Goal: Task Accomplishment & Management: Use online tool/utility

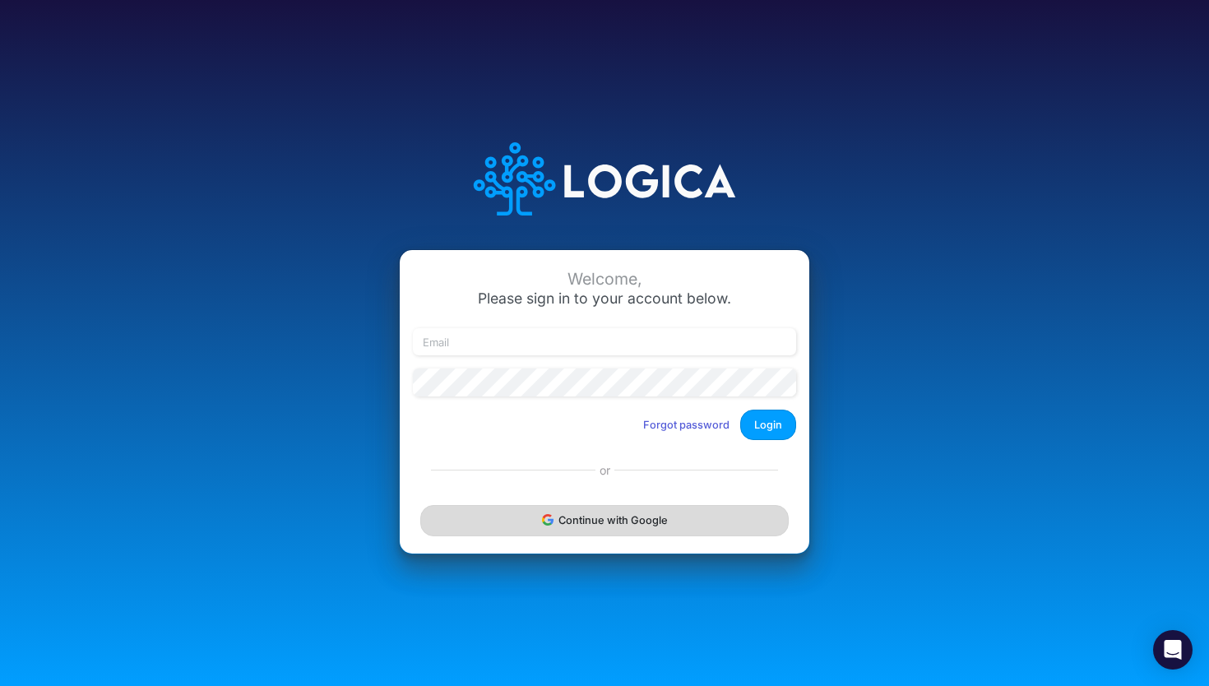
click at [679, 526] on button "Continue with Google" at bounding box center [604, 520] width 368 height 30
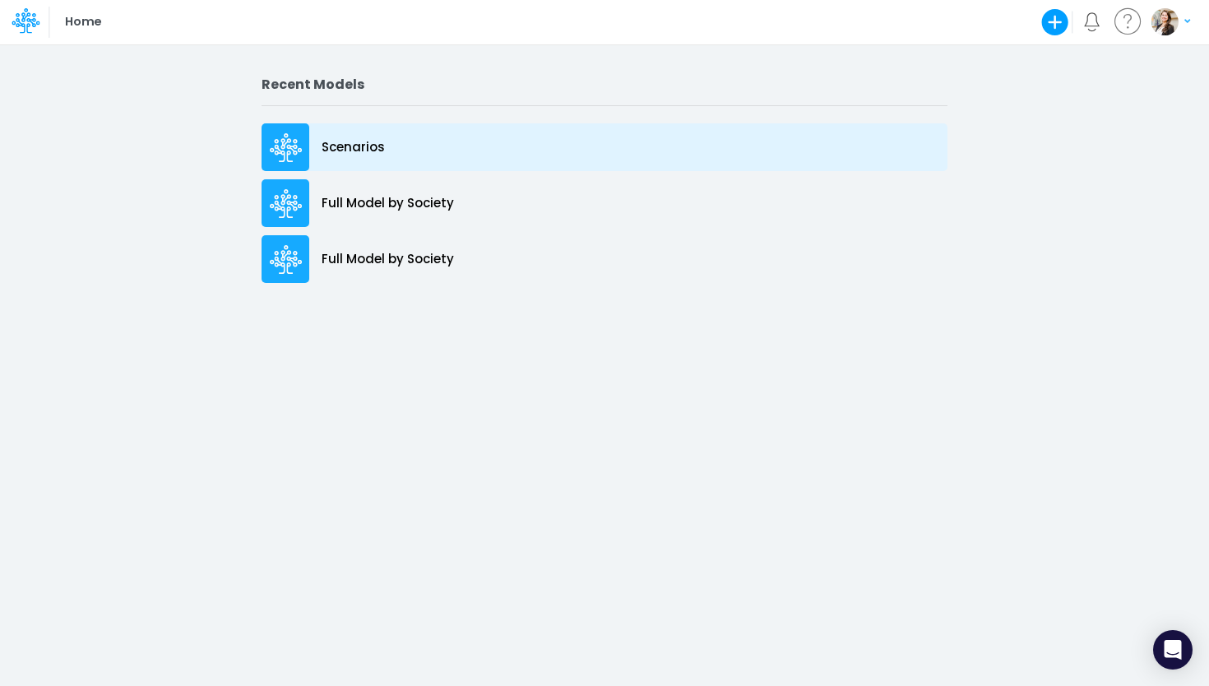
click at [373, 159] on div "Scenarios" at bounding box center [605, 147] width 686 height 48
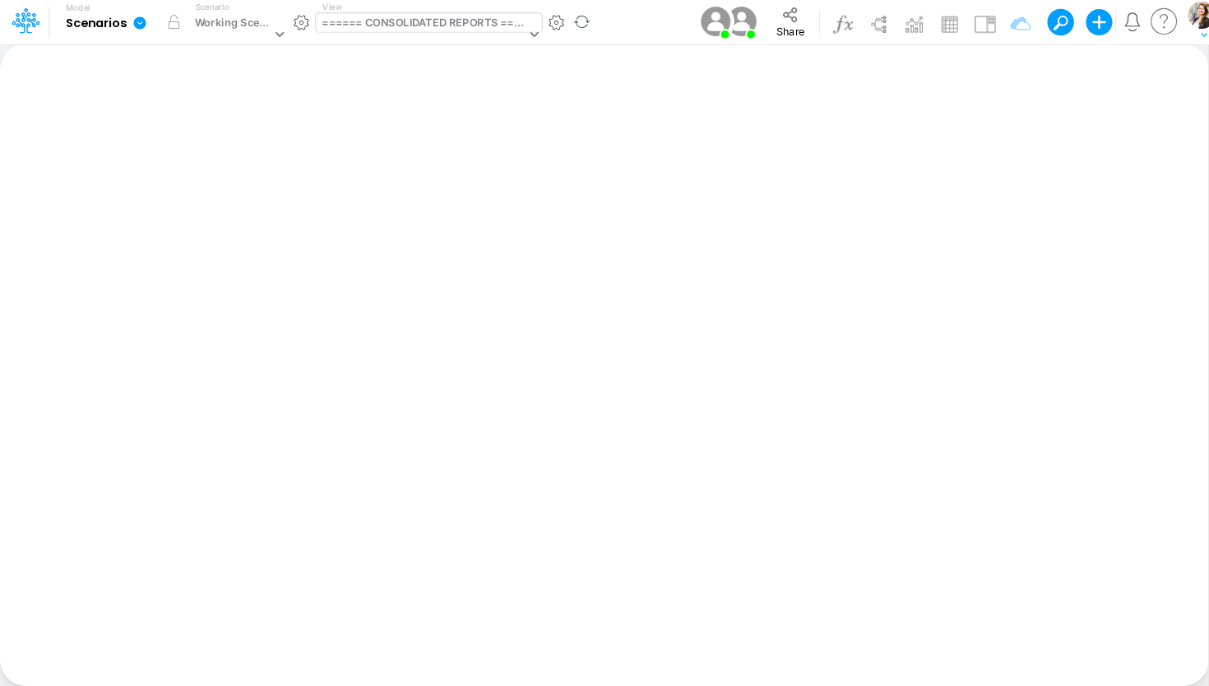
click at [422, 26] on div "====== CONSOLIDATED REPORTS ======" at bounding box center [423, 24] width 203 height 19
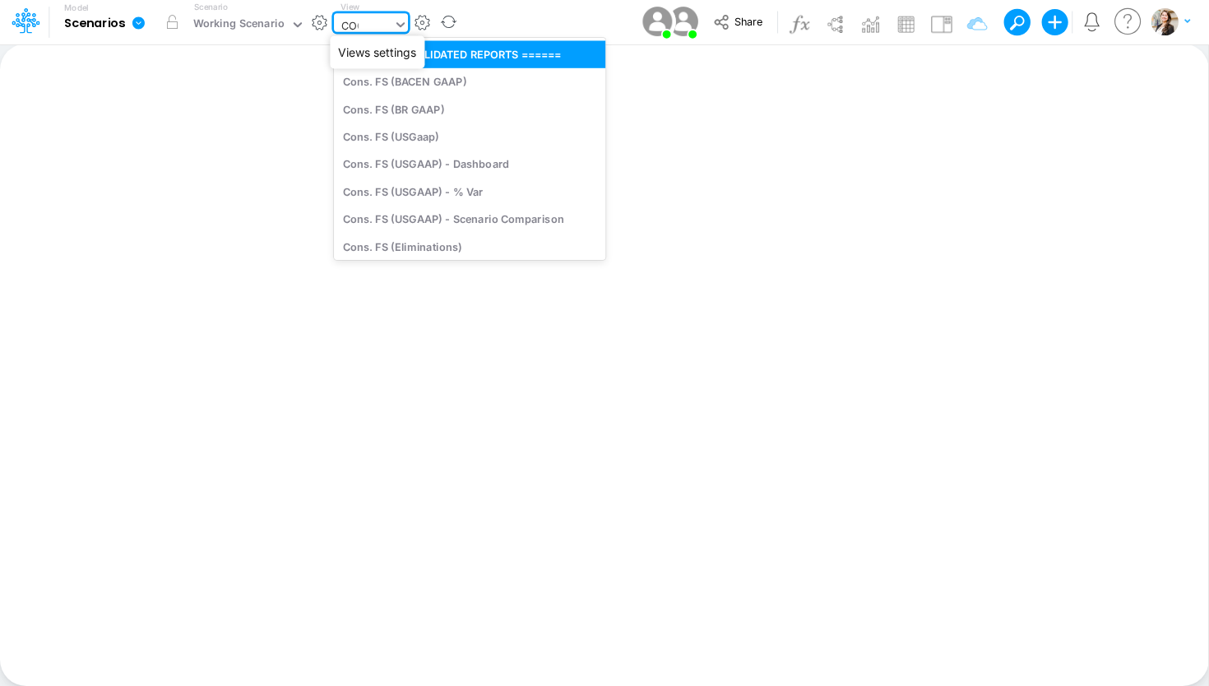
type input "COGS"
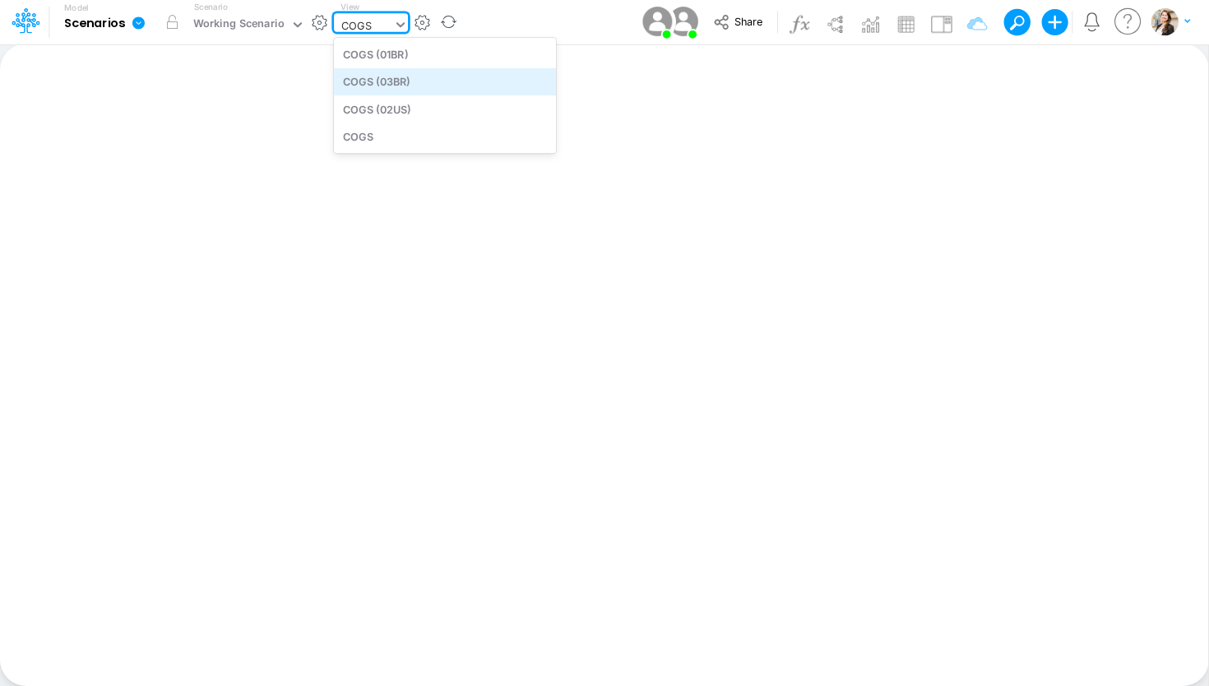
click at [434, 86] on div "COGS (03BR)" at bounding box center [445, 81] width 222 height 27
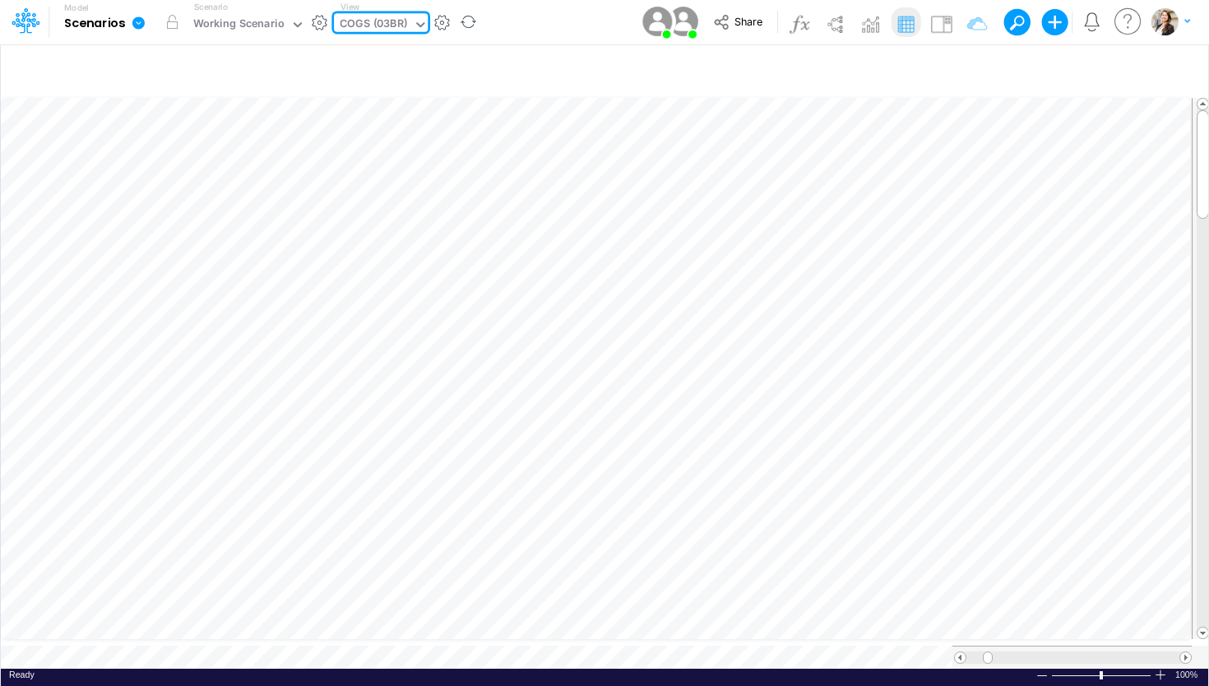
click at [383, 26] on div "COGS (03BR)" at bounding box center [373, 25] width 67 height 19
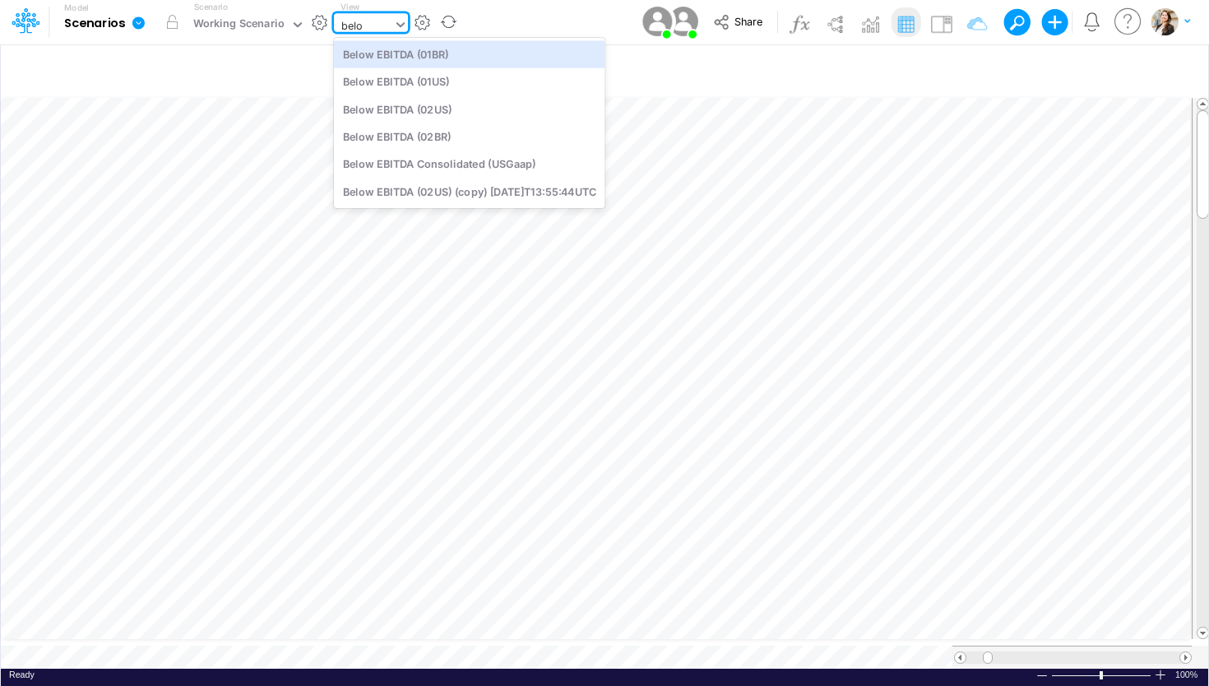
type input "below"
click at [406, 55] on div "Below EBITDA (01BR)" at bounding box center [469, 53] width 271 height 27
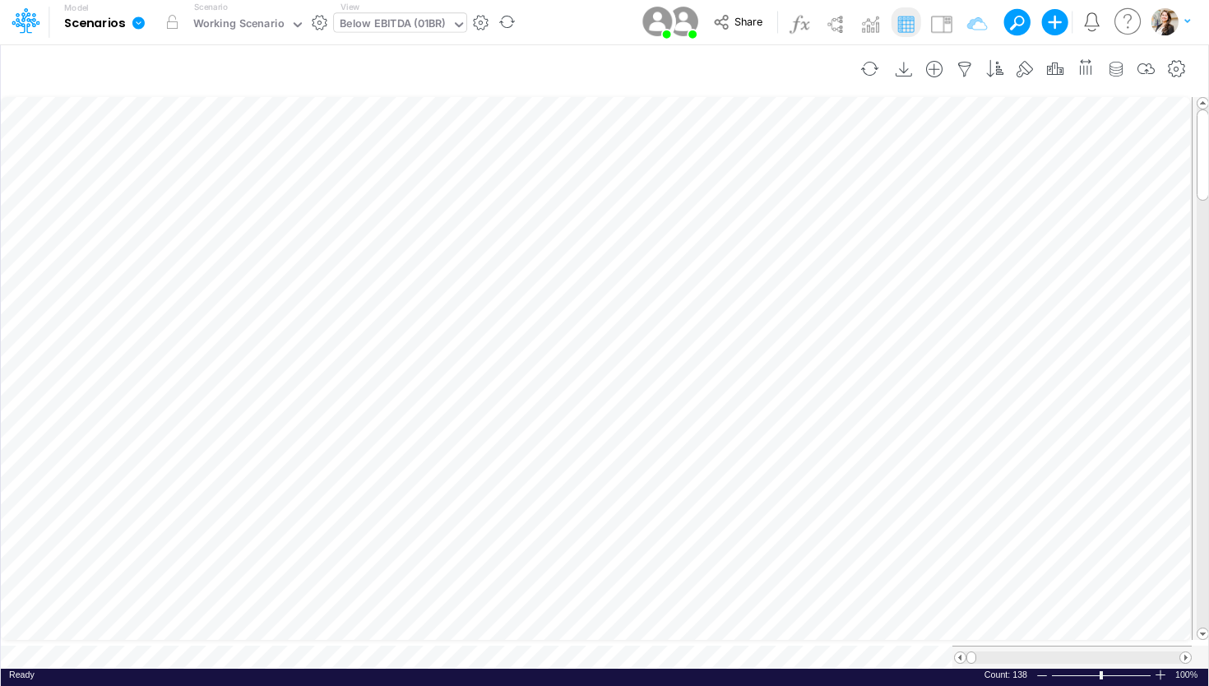
scroll to position [1, 1]
click at [1183, 66] on icon "button" at bounding box center [1177, 69] width 25 height 17
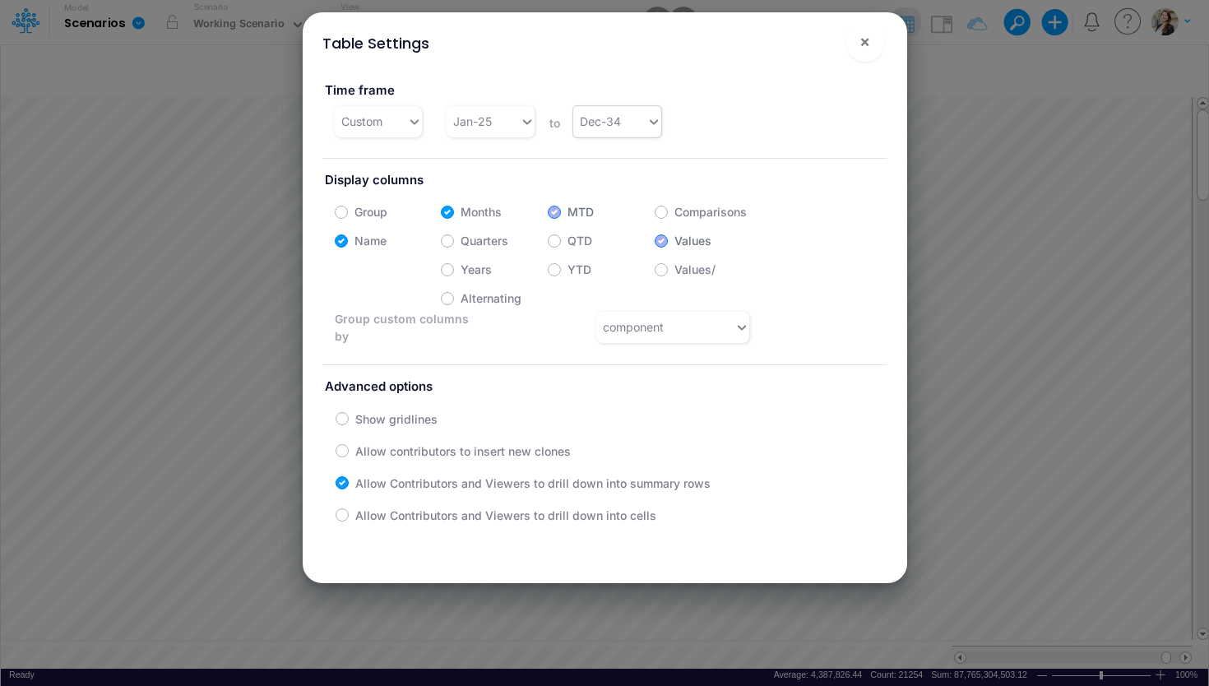
click at [618, 115] on div "Dec-34" at bounding box center [609, 121] width 73 height 27
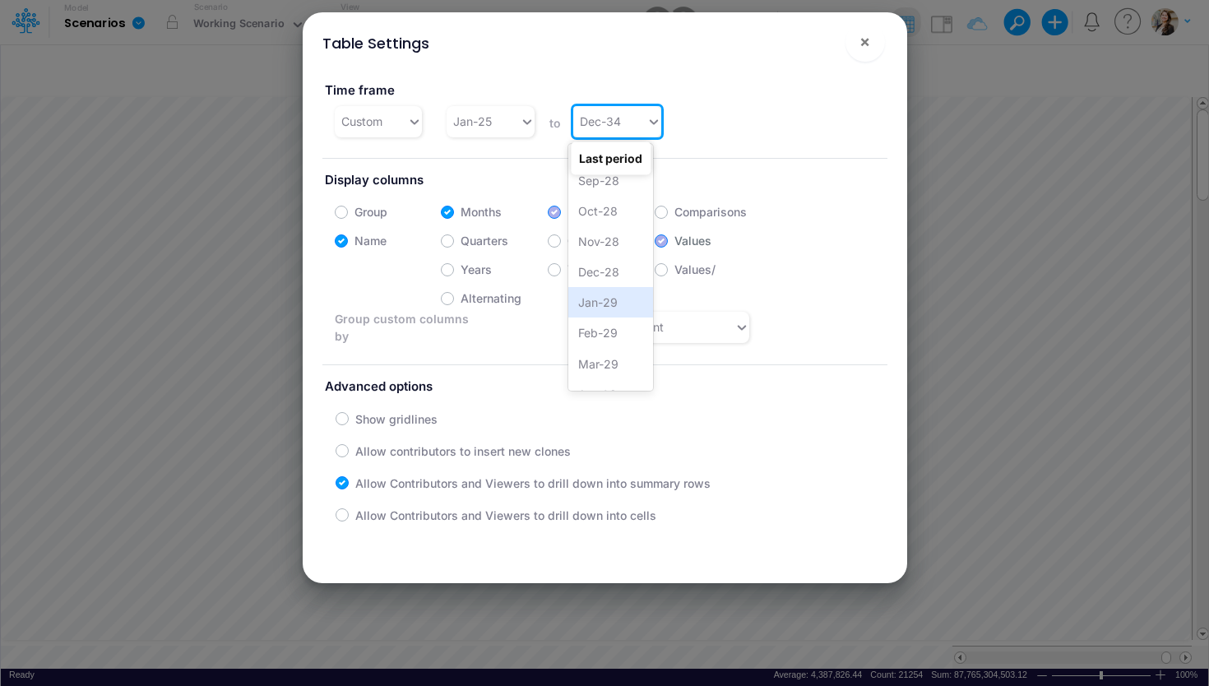
scroll to position [2054, 0]
click at [609, 271] on div "Dec-28" at bounding box center [611, 274] width 86 height 30
click at [591, 276] on div "YTD" at bounding box center [601, 264] width 107 height 25
click at [590, 278] on div "Group Months MTD Comparisons Name Quarters QTD Values Years YTD Values/ Alterna…" at bounding box center [548, 270] width 452 height 150
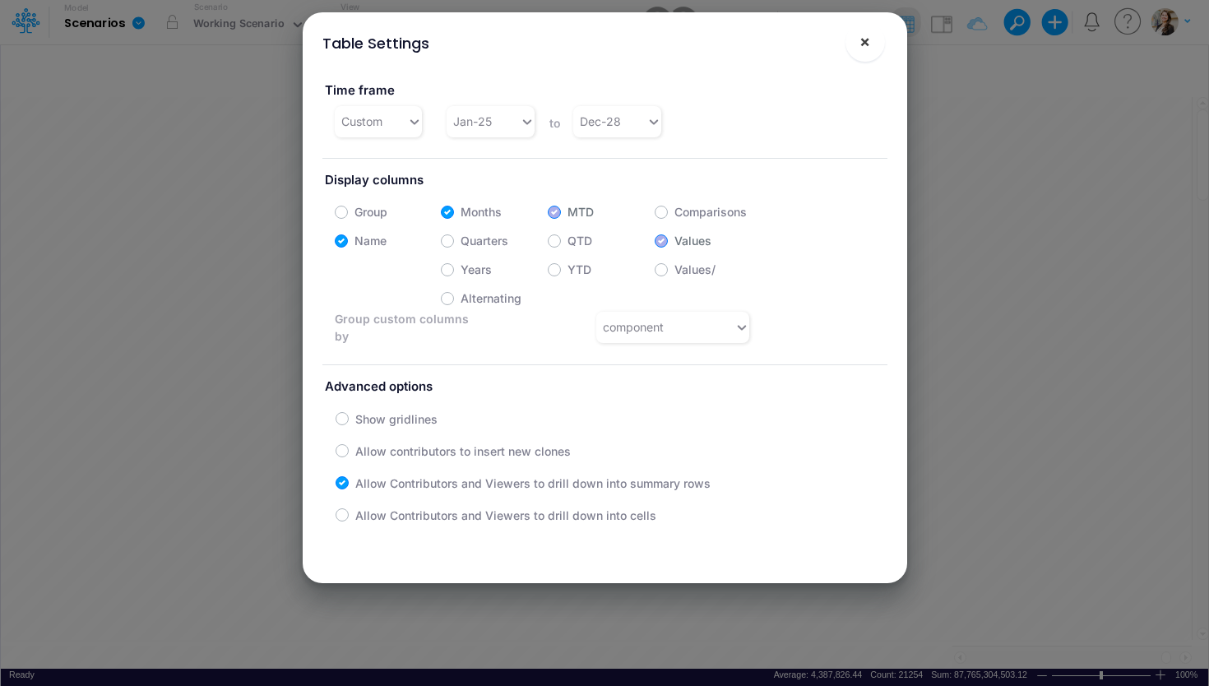
click at [855, 37] on button "×" at bounding box center [864, 41] width 39 height 39
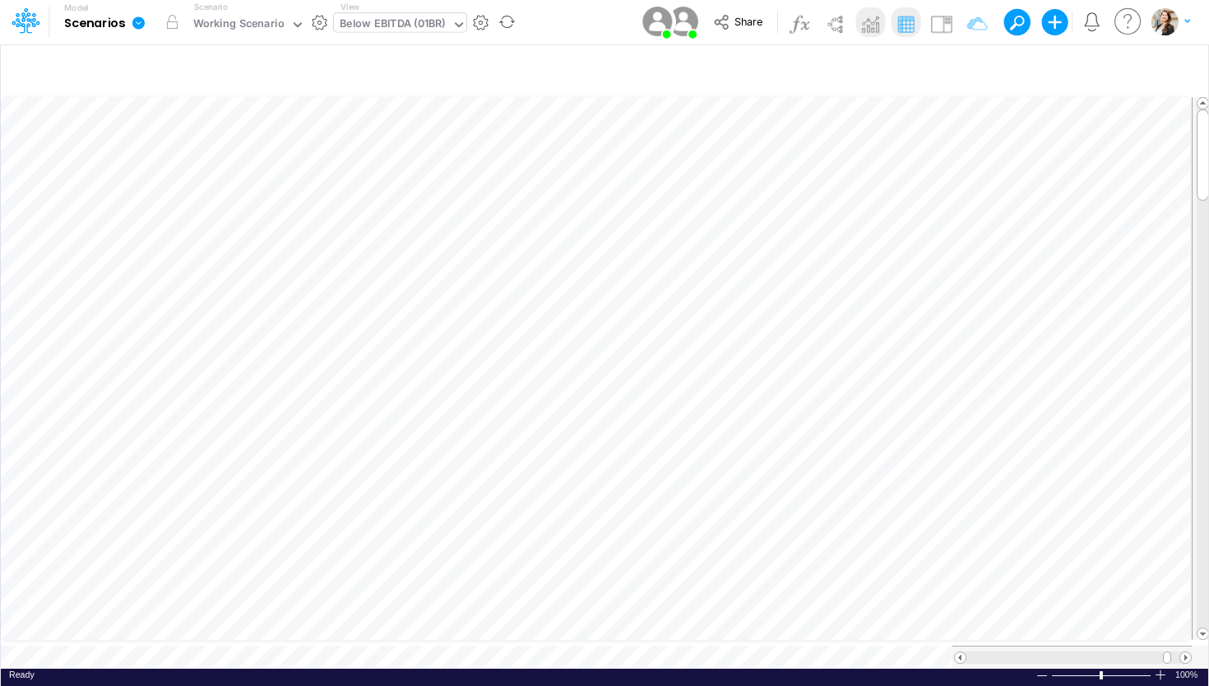
scroll to position [13, 39]
click at [1174, 72] on icon "button" at bounding box center [1177, 69] width 25 height 17
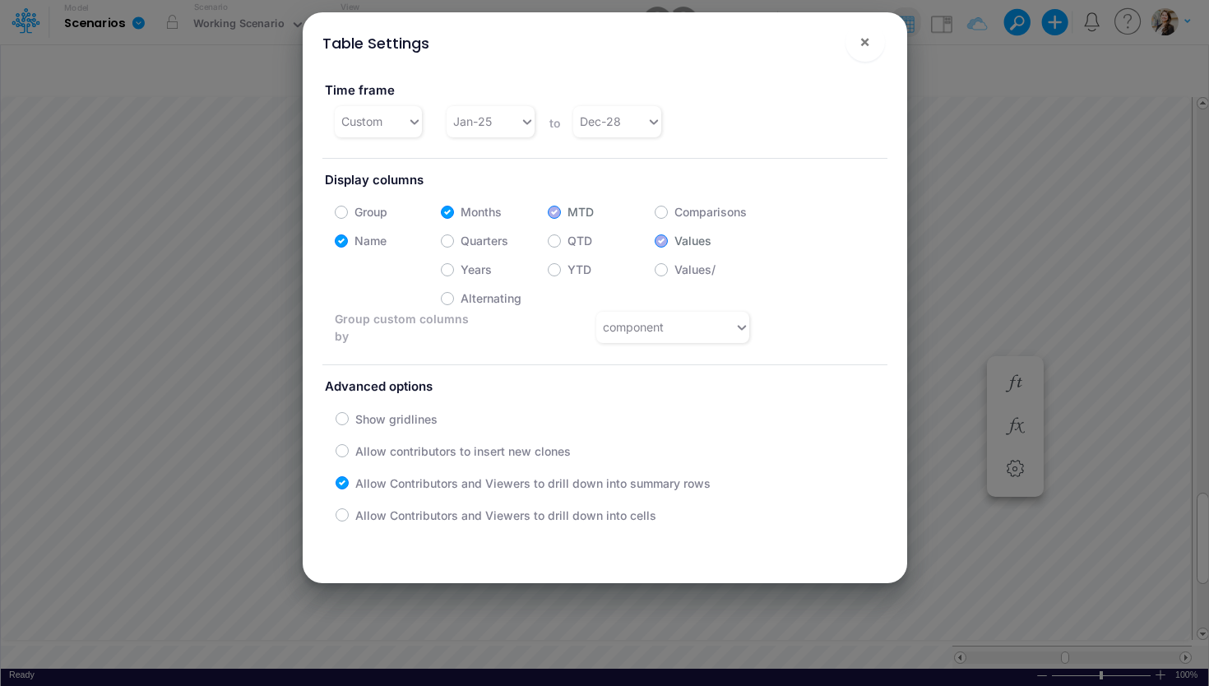
click at [461, 268] on label "Years" at bounding box center [476, 269] width 31 height 17
click at [461, 268] on input "Years" at bounding box center [466, 265] width 11 height 11
checkbox input "true"
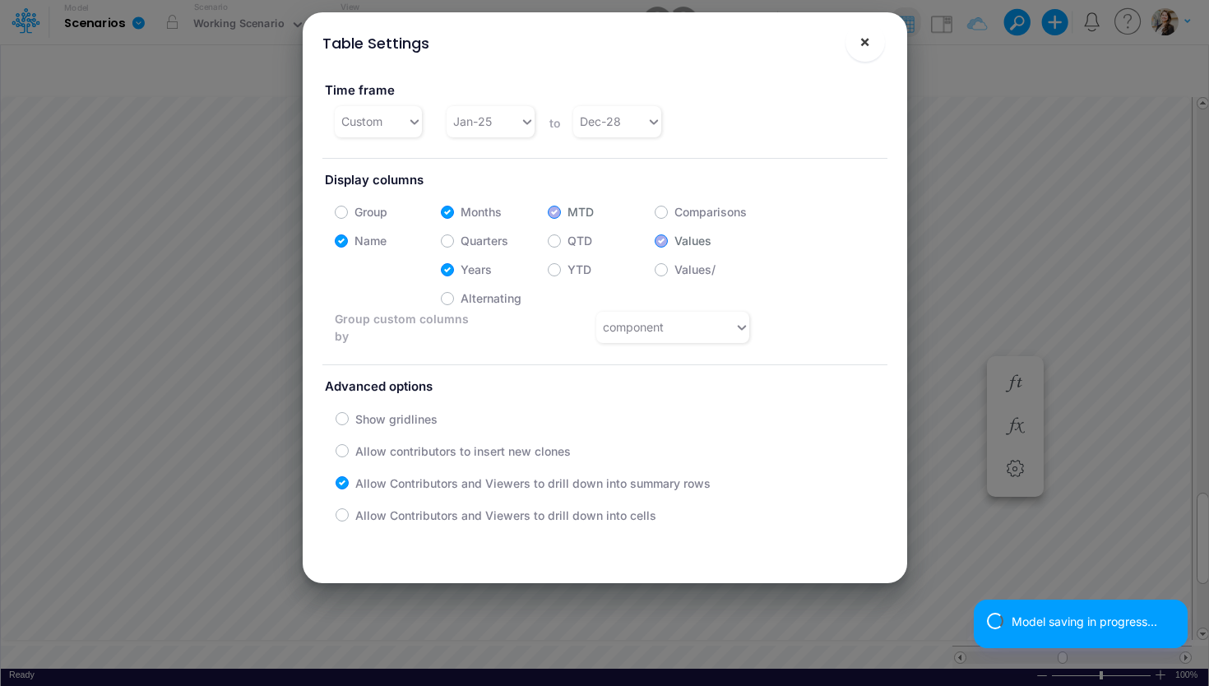
click at [866, 49] on span "×" at bounding box center [864, 41] width 11 height 20
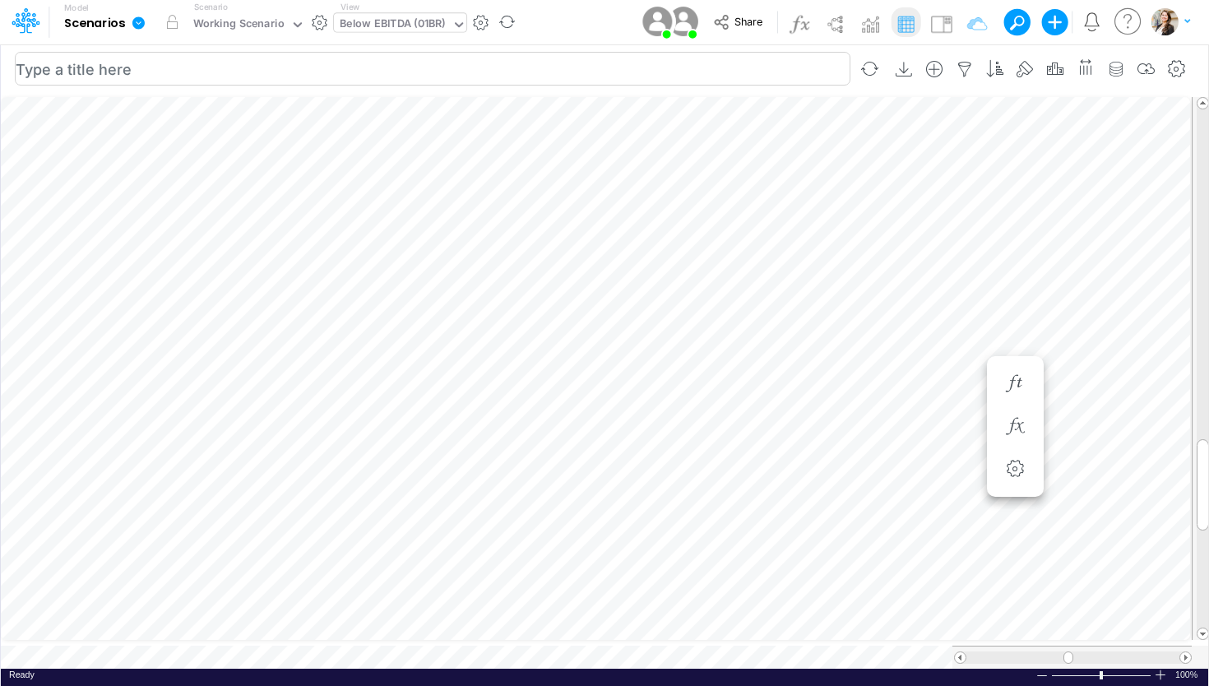
scroll to position [7, 3]
click at [373, 25] on div "Below EBITDA (01BR)" at bounding box center [393, 25] width 106 height 19
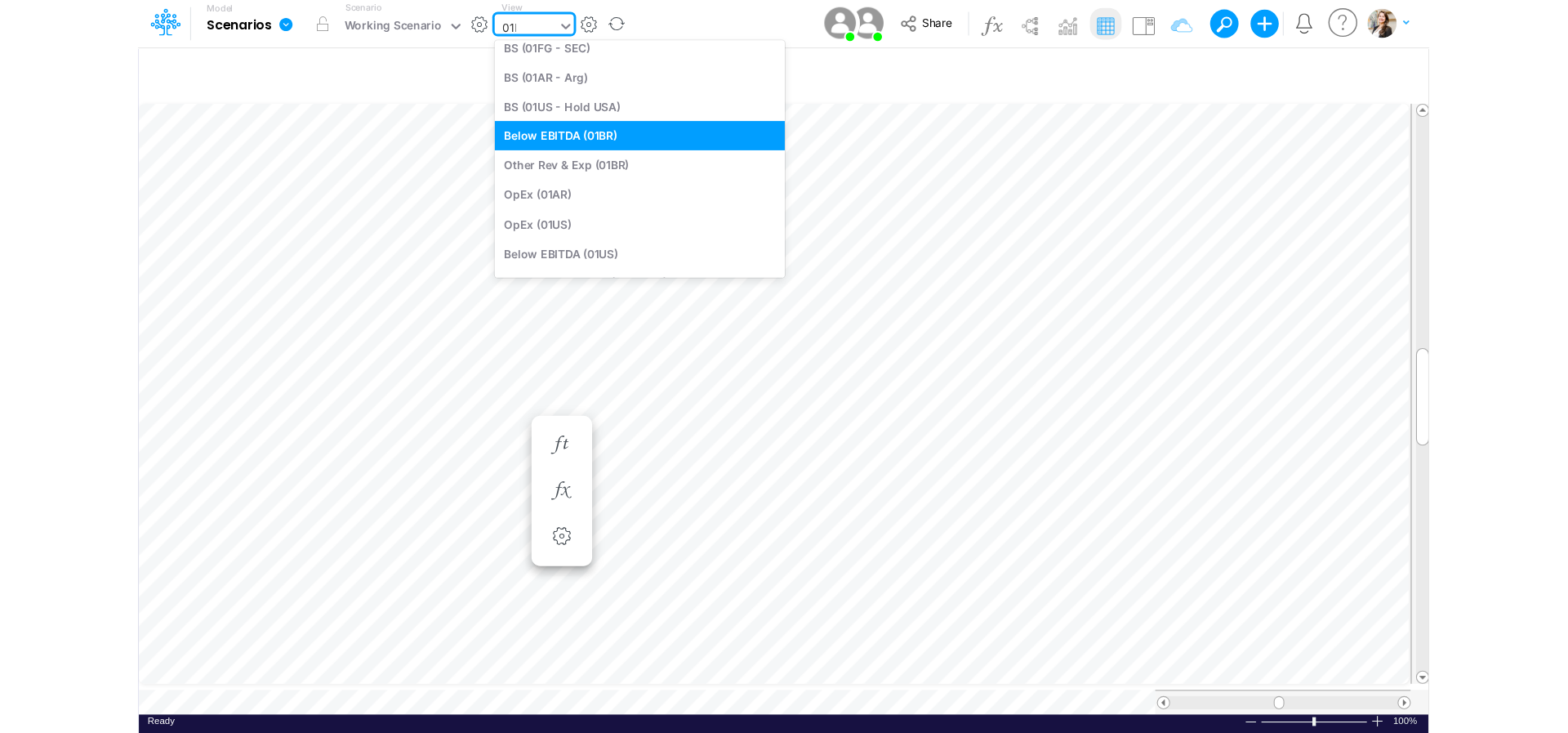
scroll to position [101, 0]
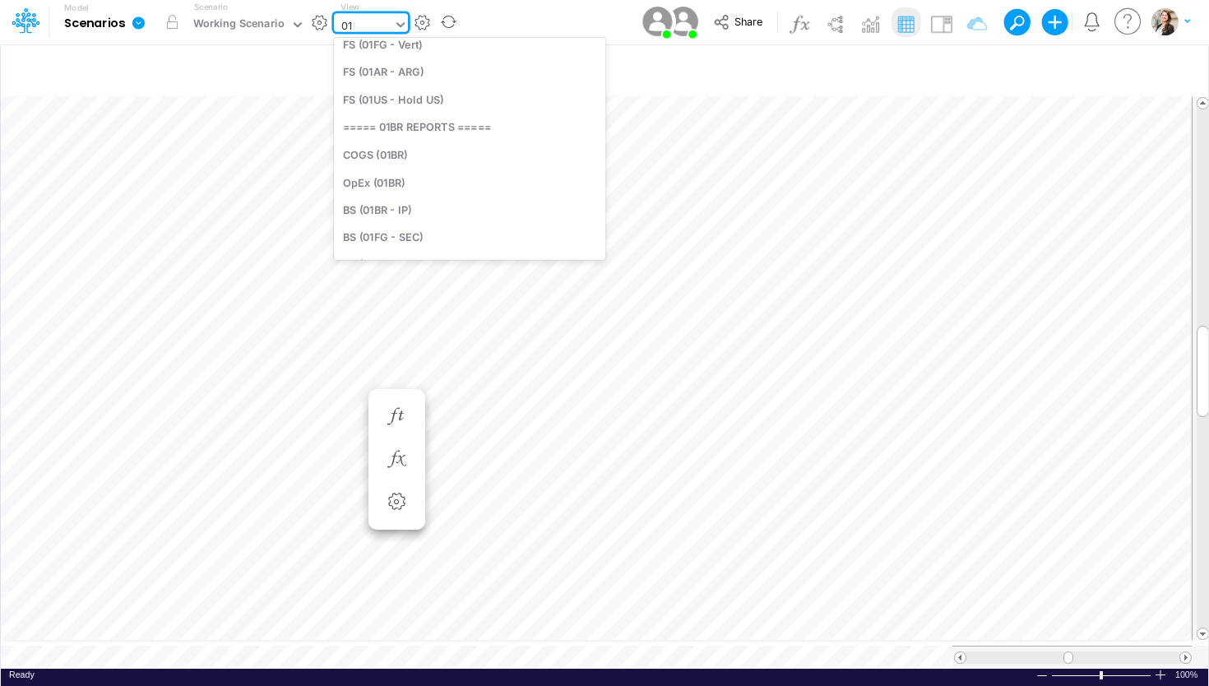
type input "01BR"
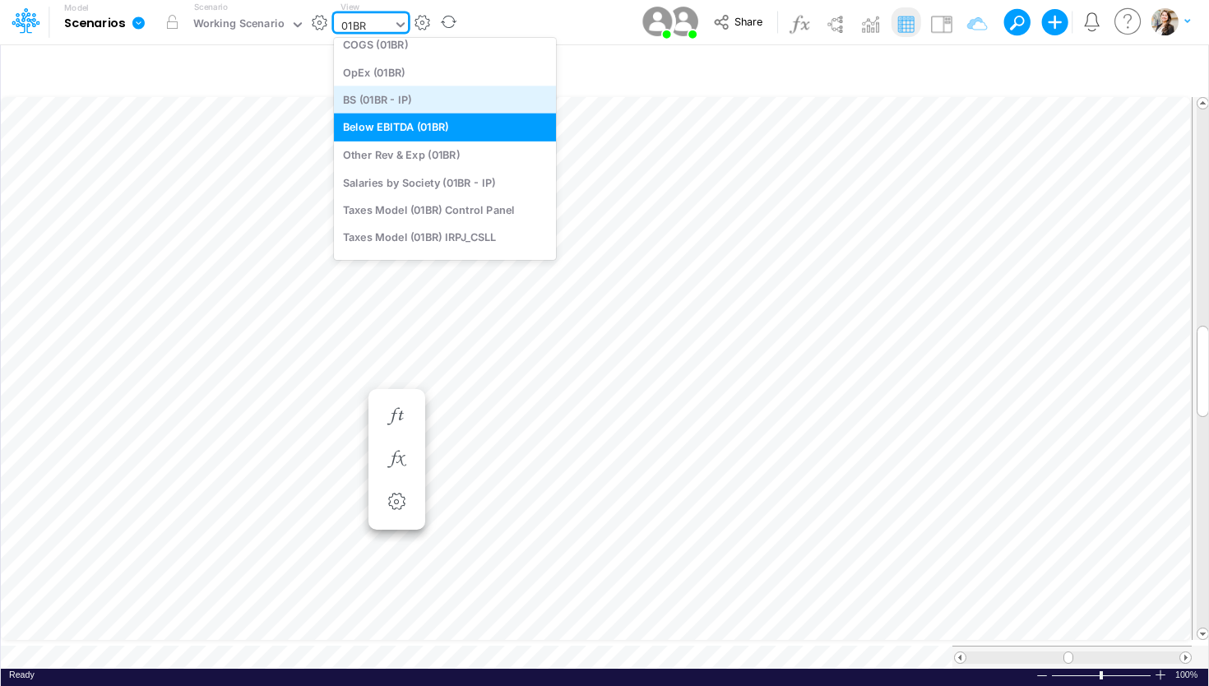
click at [388, 97] on div "BS (01BR - IP)" at bounding box center [445, 99] width 222 height 27
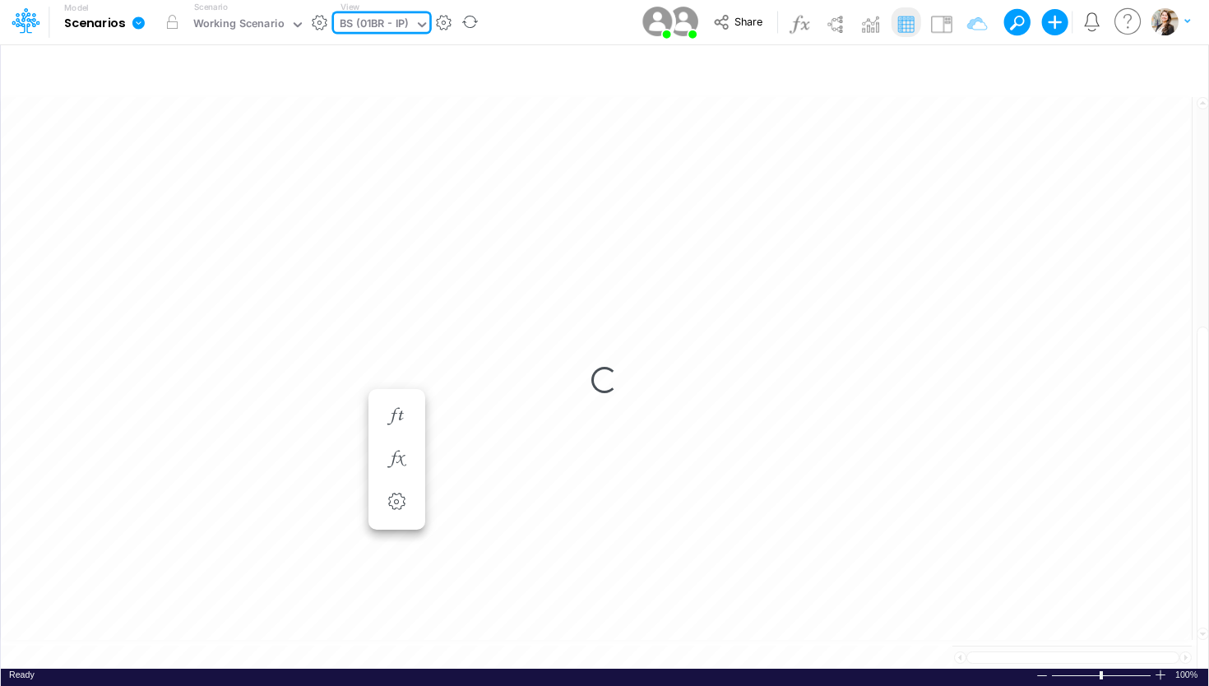
type input "BS (01BR - IP)"
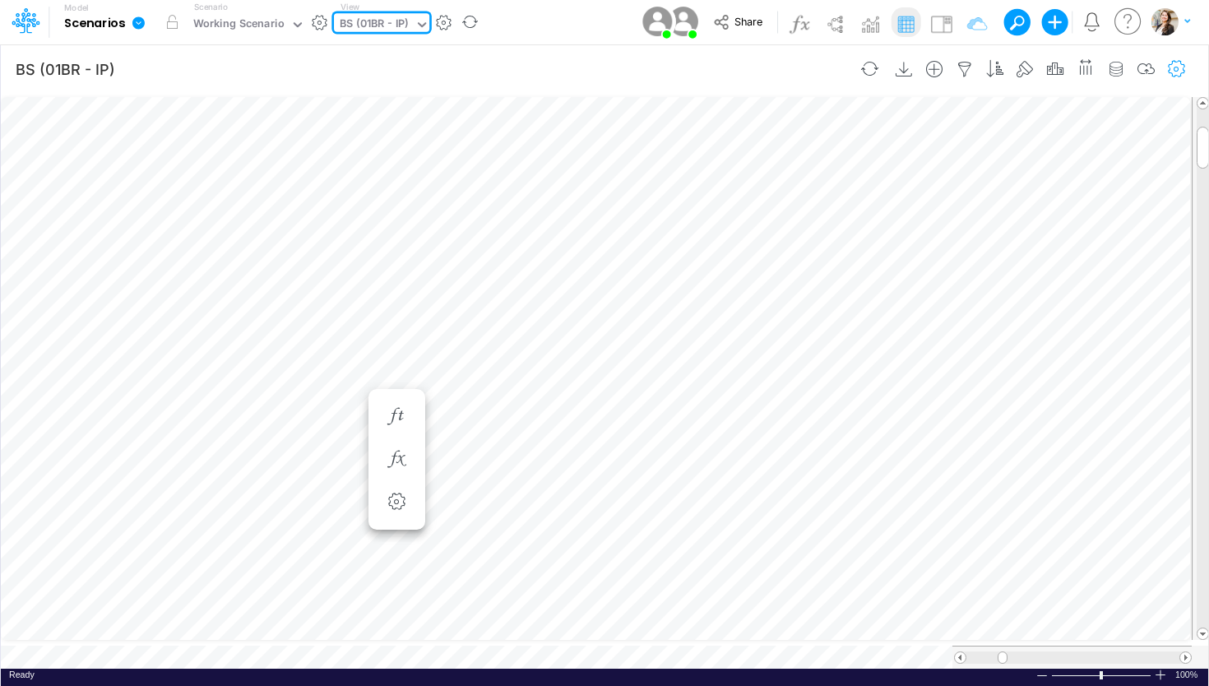
click at [1174, 69] on icon "button" at bounding box center [1177, 69] width 25 height 17
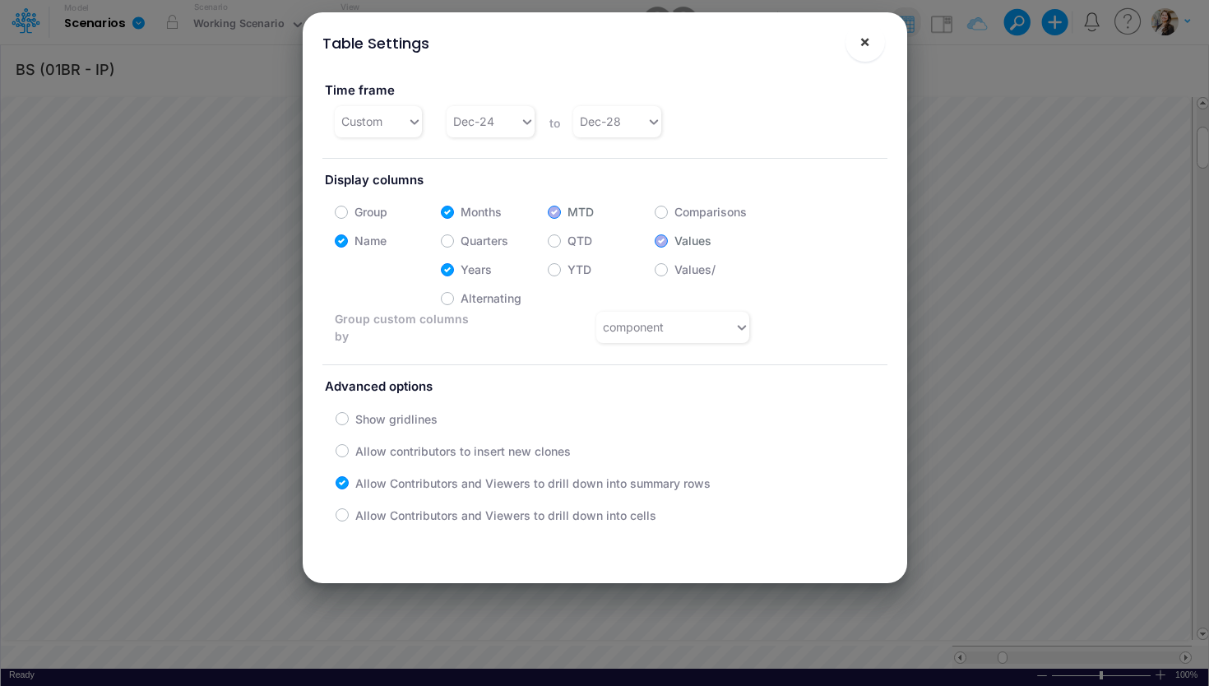
click at [859, 53] on button "×" at bounding box center [864, 41] width 39 height 39
